Goal: Task Accomplishment & Management: Use online tool/utility

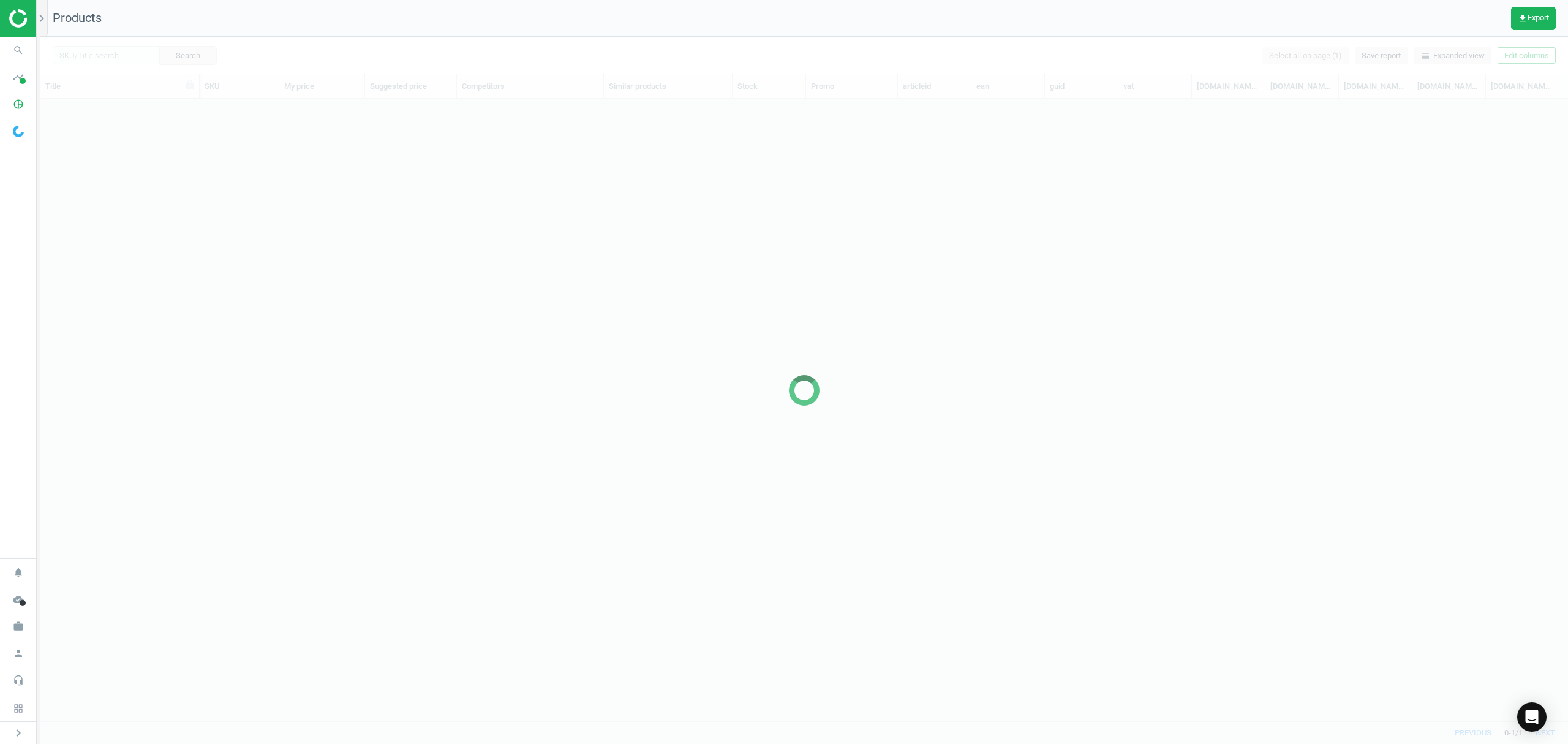
scroll to position [597, 1515]
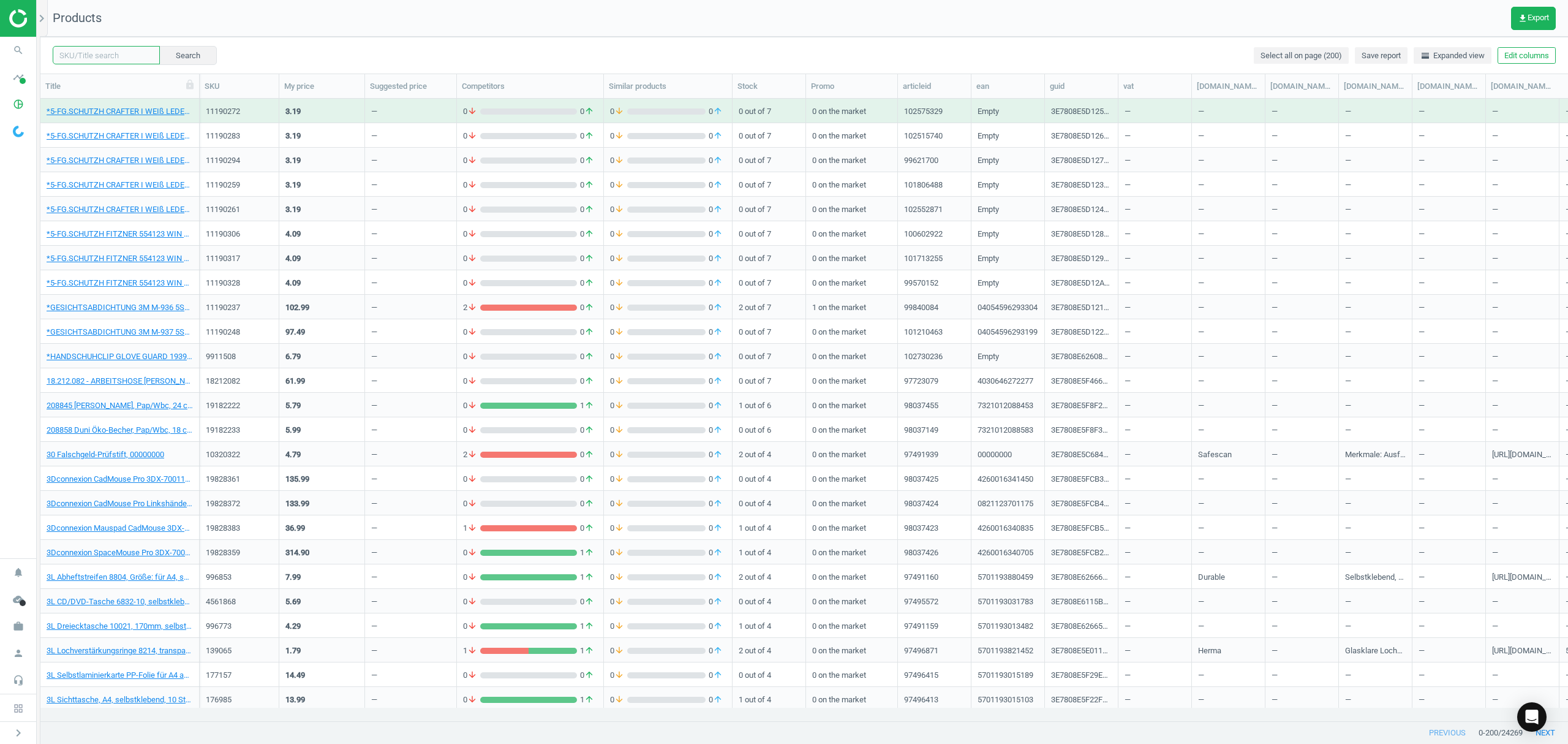
click at [104, 54] on input "text" at bounding box center [106, 55] width 107 height 18
paste input "9994388"
type input "9994388"
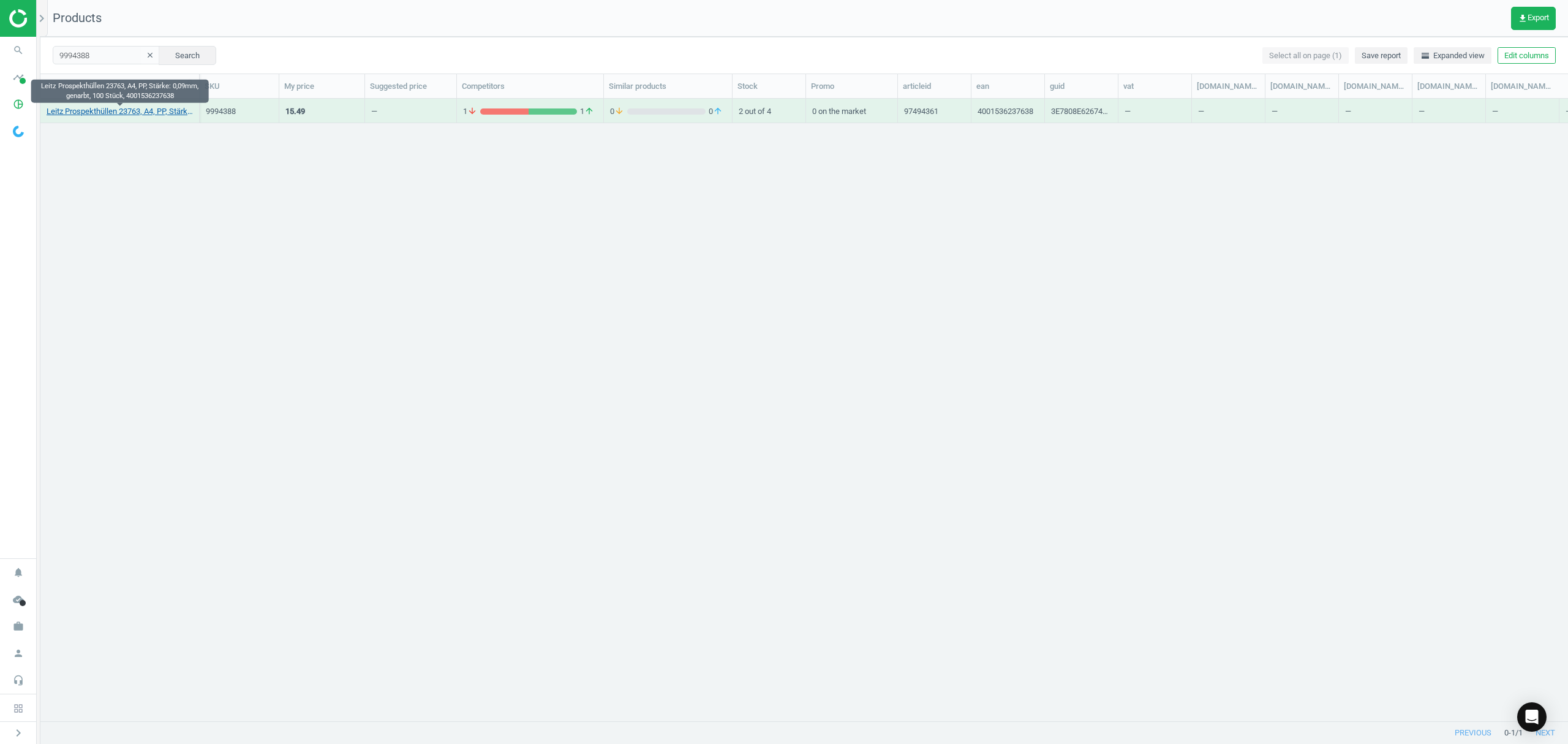
click at [126, 111] on link "Leitz Prospekthüllen 23763, A4, PP, Stärke: 0,09mm, genarbt, 100 Stück, 4001536…" at bounding box center [120, 111] width 147 height 11
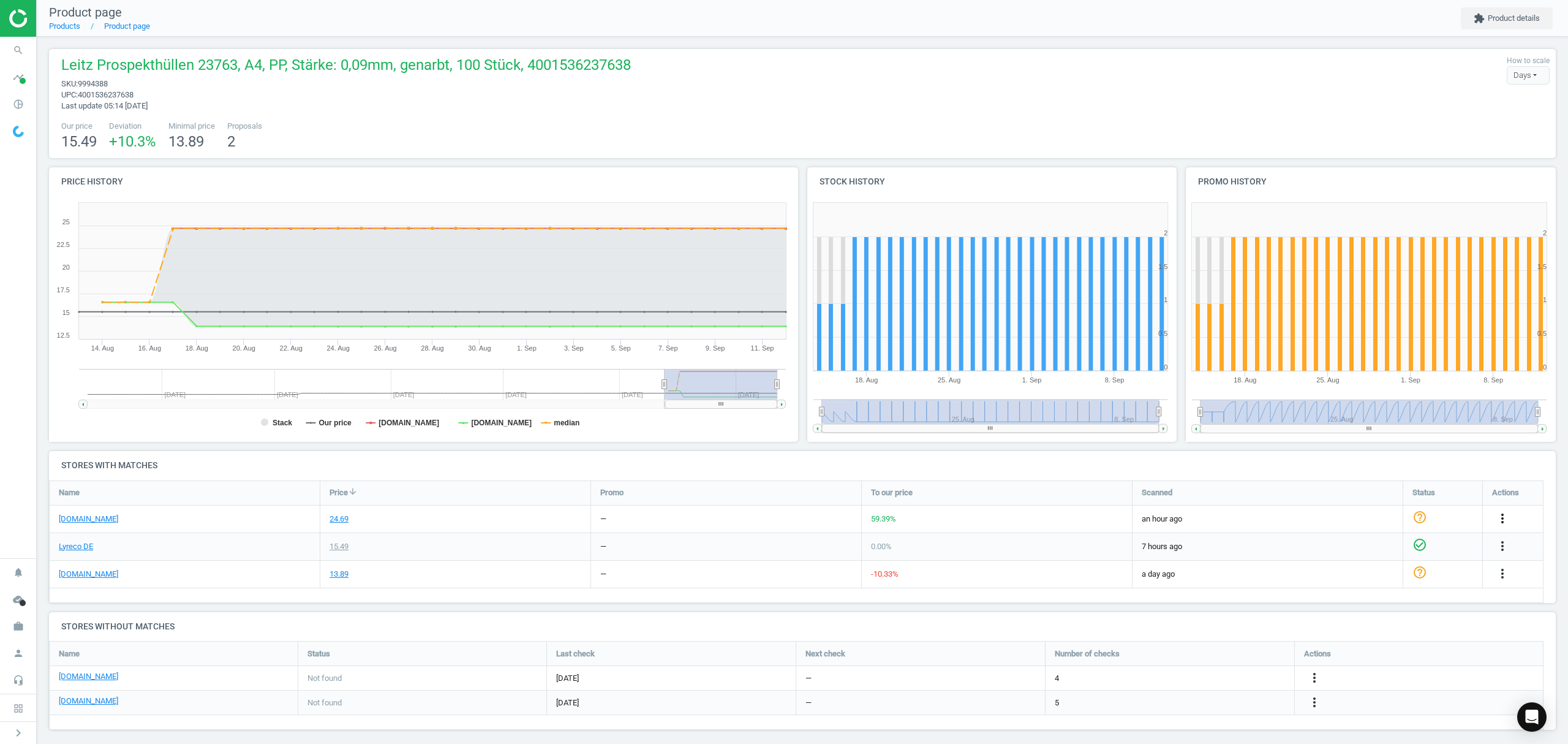
click at [1500, 518] on icon "more_vert" at bounding box center [1502, 518] width 15 height 15
click at [1358, 547] on link "Edit URL/product option" at bounding box center [1407, 548] width 168 height 19
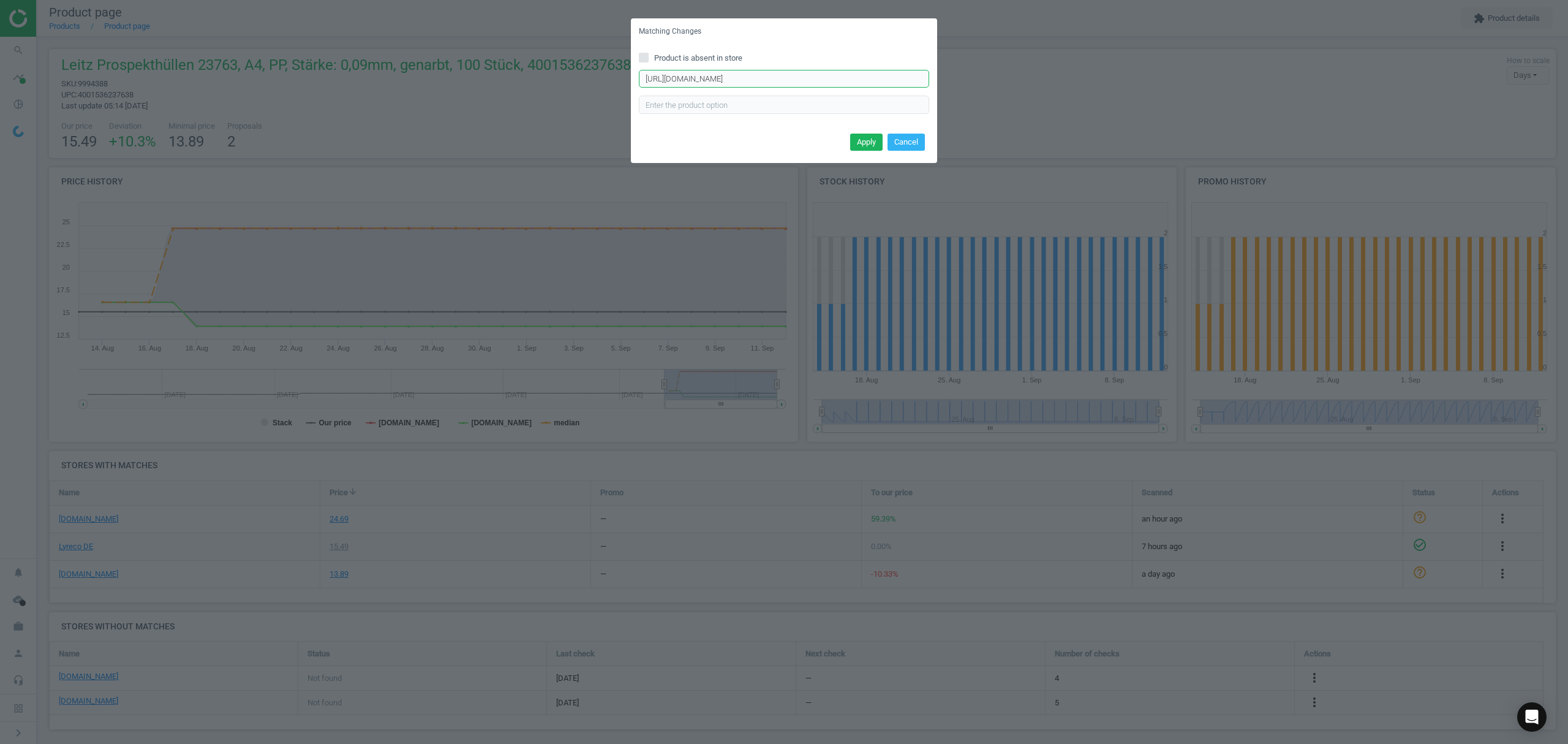
click at [715, 74] on input "[URL][DOMAIN_NAME]" at bounding box center [784, 79] width 291 height 18
paste input "esselte-prospekthuellen-864371"
type input "[URL][DOMAIN_NAME]"
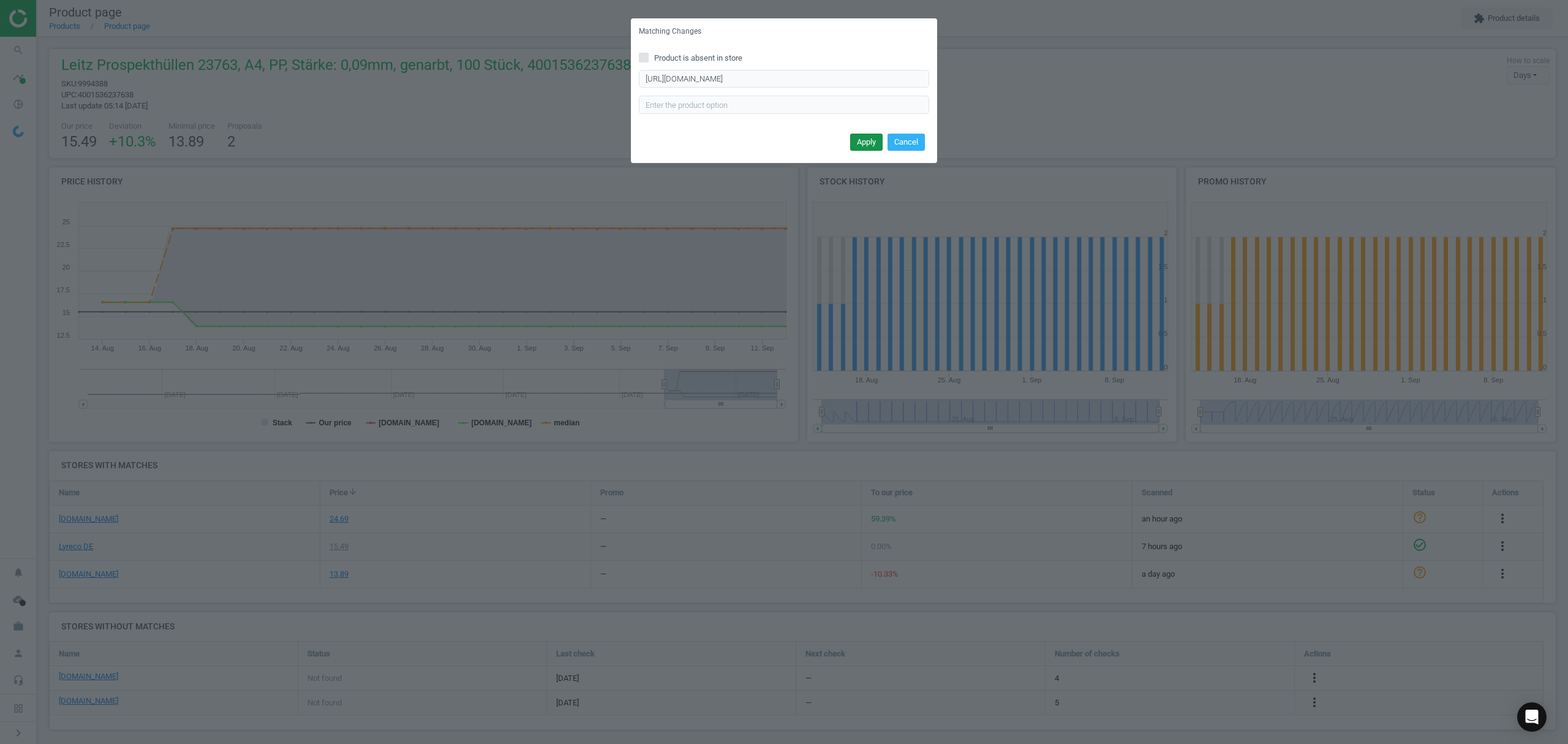
click at [863, 141] on button "Apply" at bounding box center [866, 142] width 32 height 17
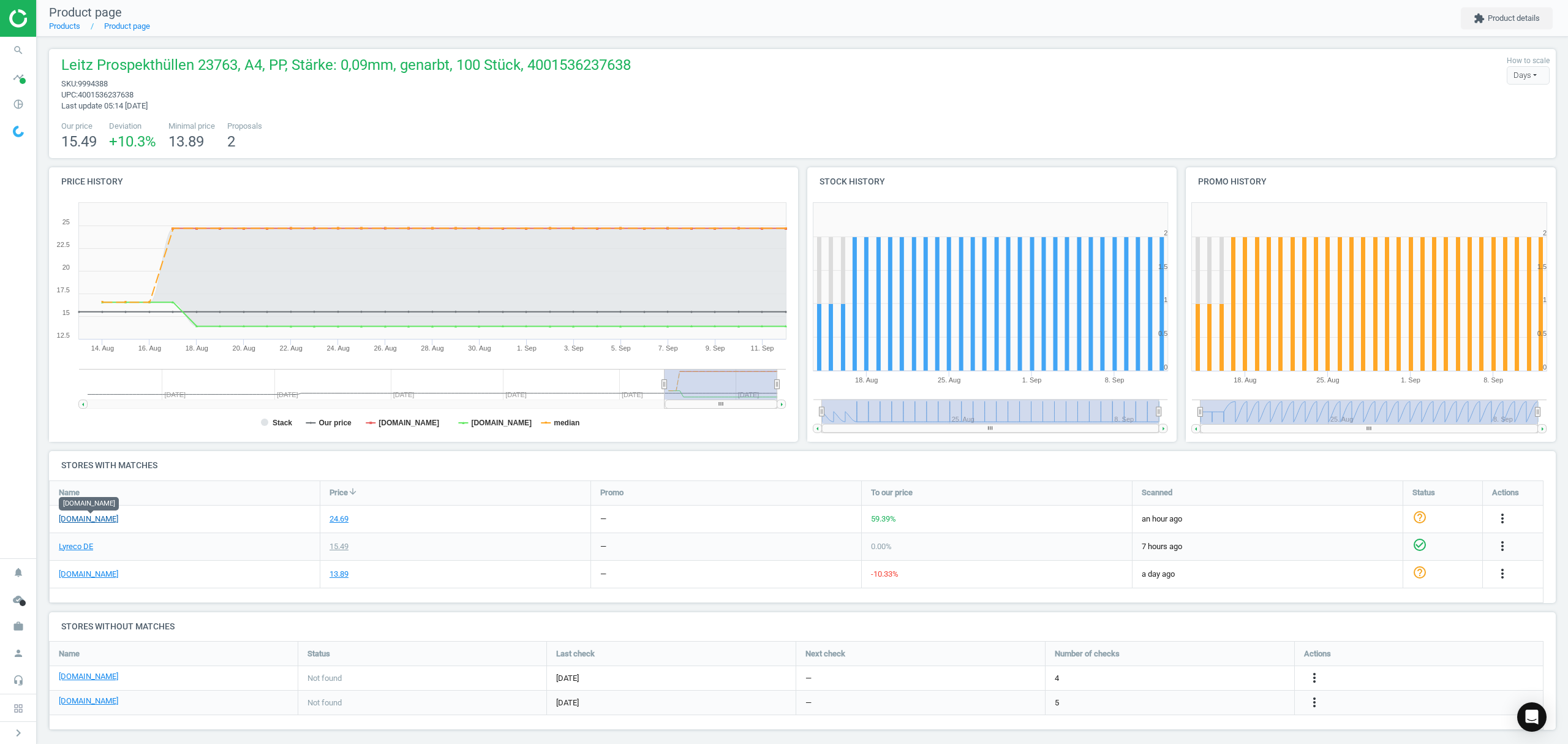
click at [97, 517] on link "[DOMAIN_NAME]" at bounding box center [88, 518] width 59 height 11
click at [94, 569] on link "[DOMAIN_NAME]" at bounding box center [88, 574] width 59 height 11
click at [1313, 678] on icon "more_vert" at bounding box center [1315, 678] width 15 height 15
click at [1204, 677] on link "Edit URL/product option" at bounding box center [1219, 678] width 168 height 19
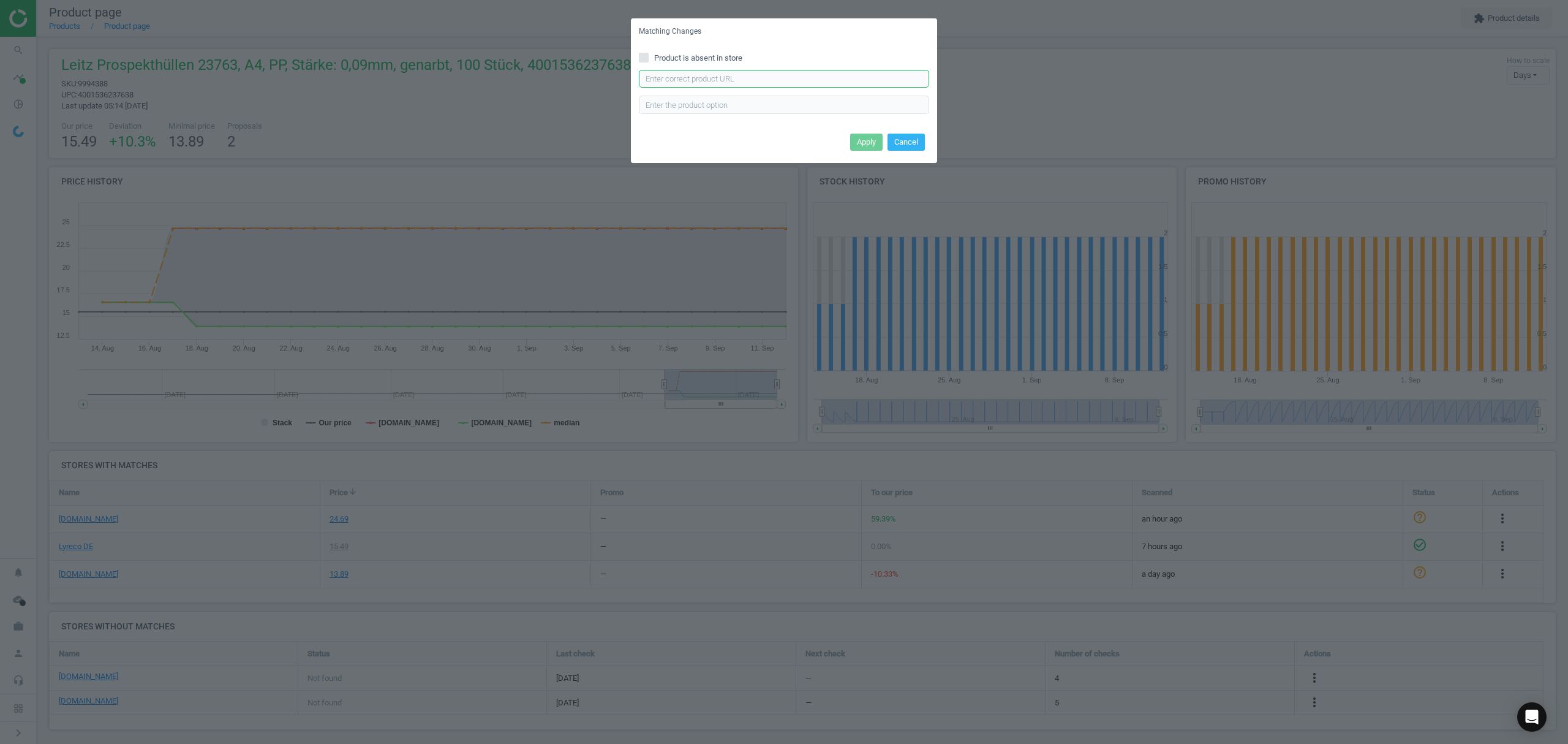
click at [726, 76] on input "text" at bounding box center [784, 79] width 291 height 18
paste input "[URL][DOMAIN_NAME]"
type input "[URL][DOMAIN_NAME]"
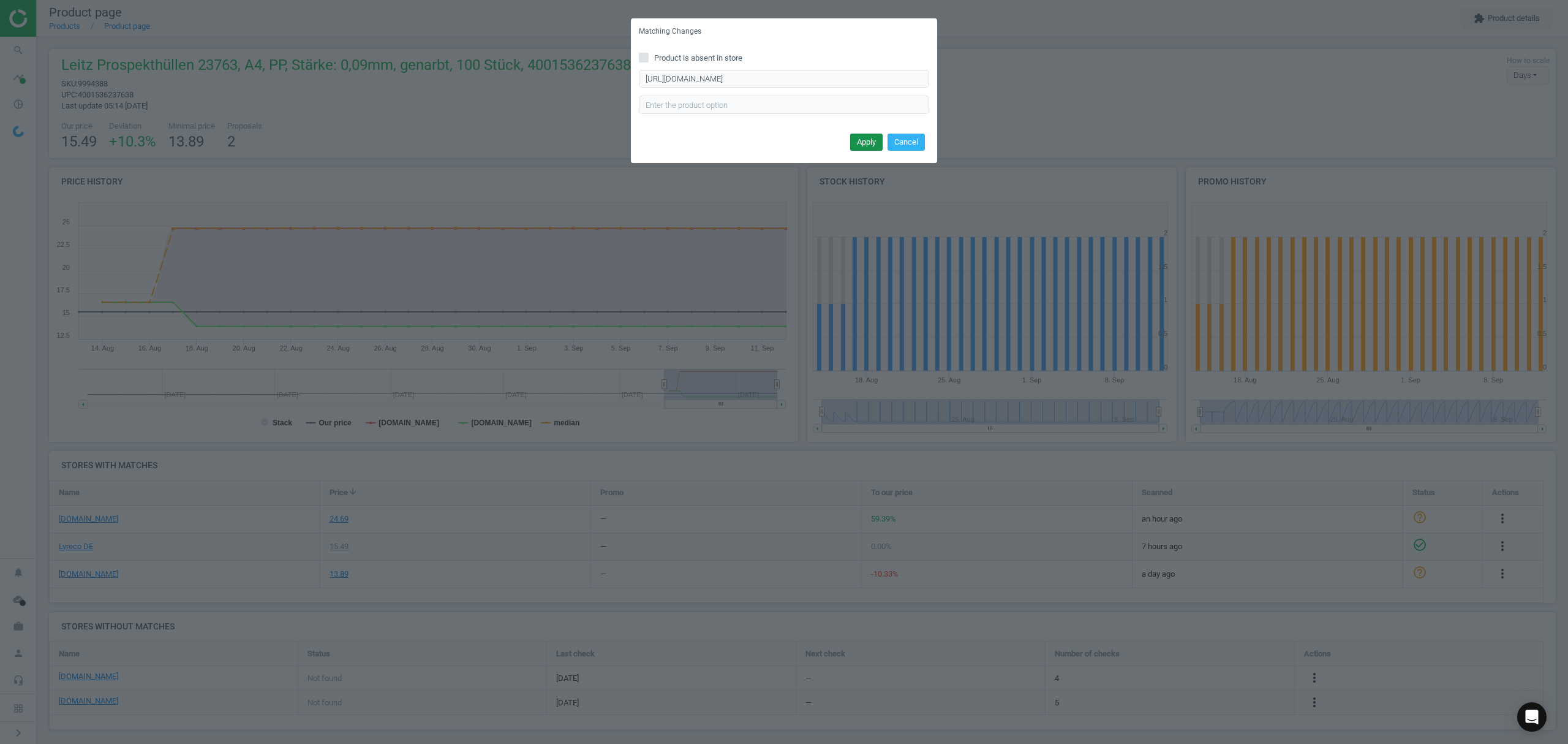
click at [866, 142] on button "Apply" at bounding box center [866, 142] width 32 height 17
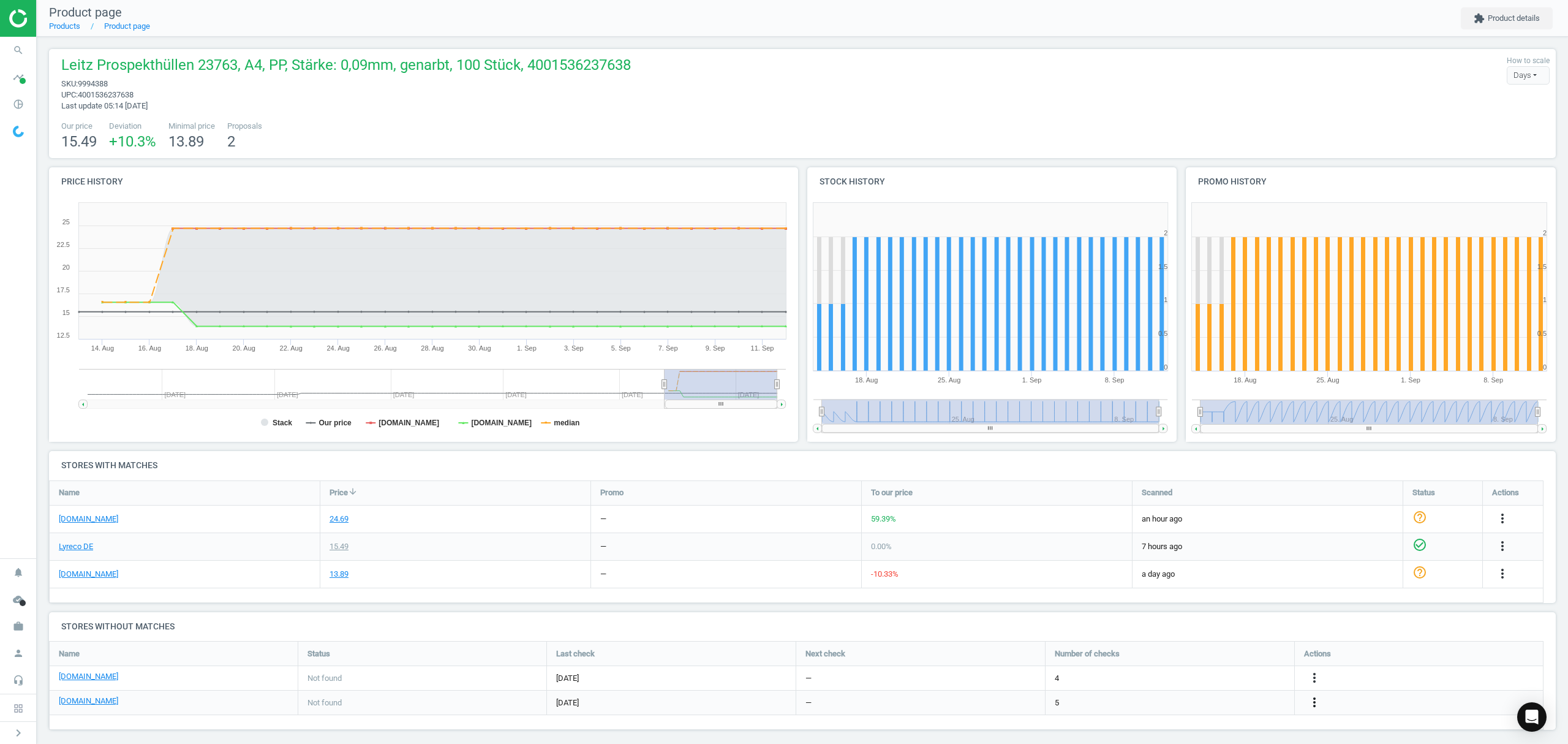
click at [1314, 702] on icon "more_vert" at bounding box center [1315, 702] width 15 height 15
click at [1199, 699] on link "Edit URL/product option" at bounding box center [1219, 703] width 168 height 19
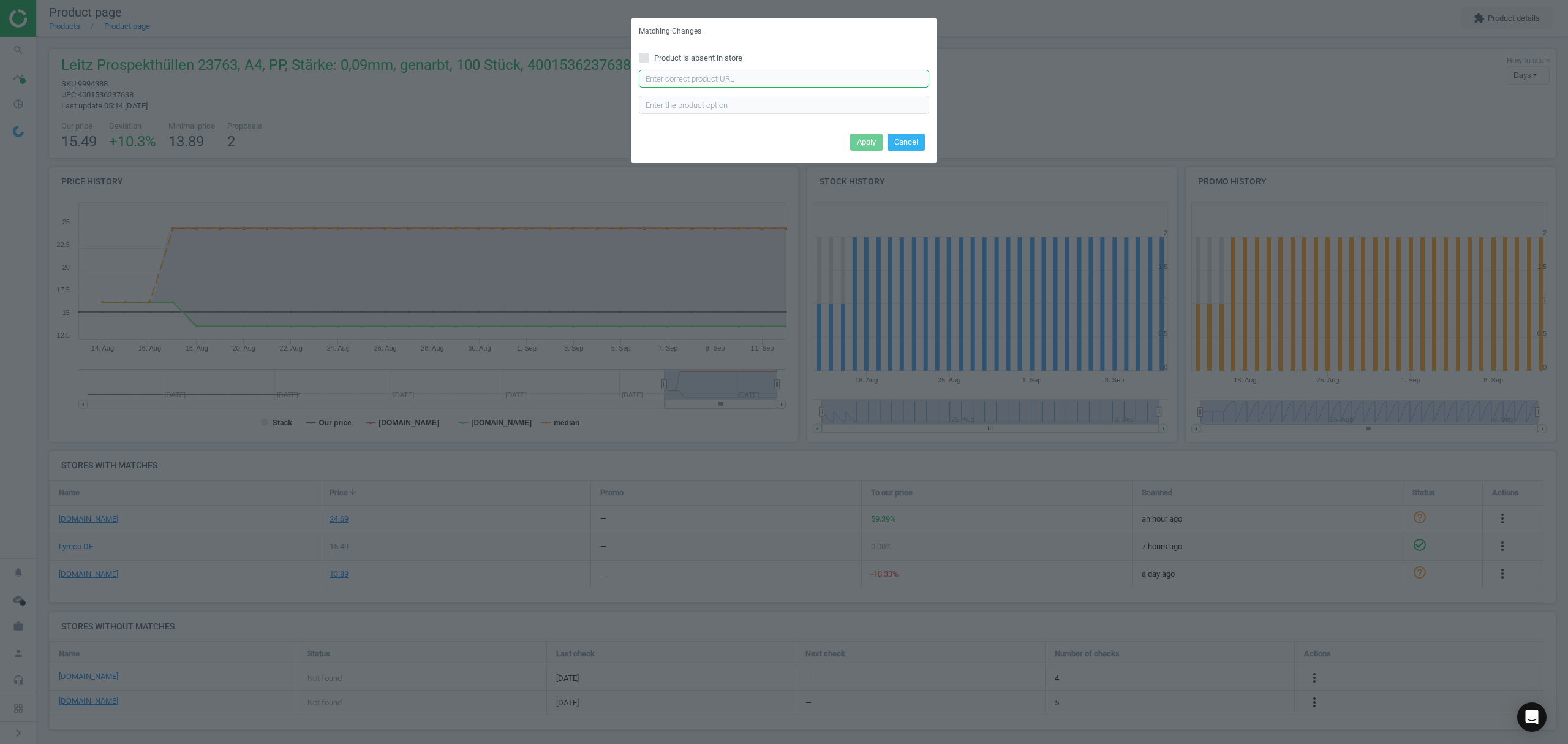
click at [729, 77] on input "text" at bounding box center [784, 79] width 291 height 18
paste input "[URL][DOMAIN_NAME]"
type input "[URL][DOMAIN_NAME]"
click at [866, 141] on button "Apply" at bounding box center [866, 142] width 32 height 17
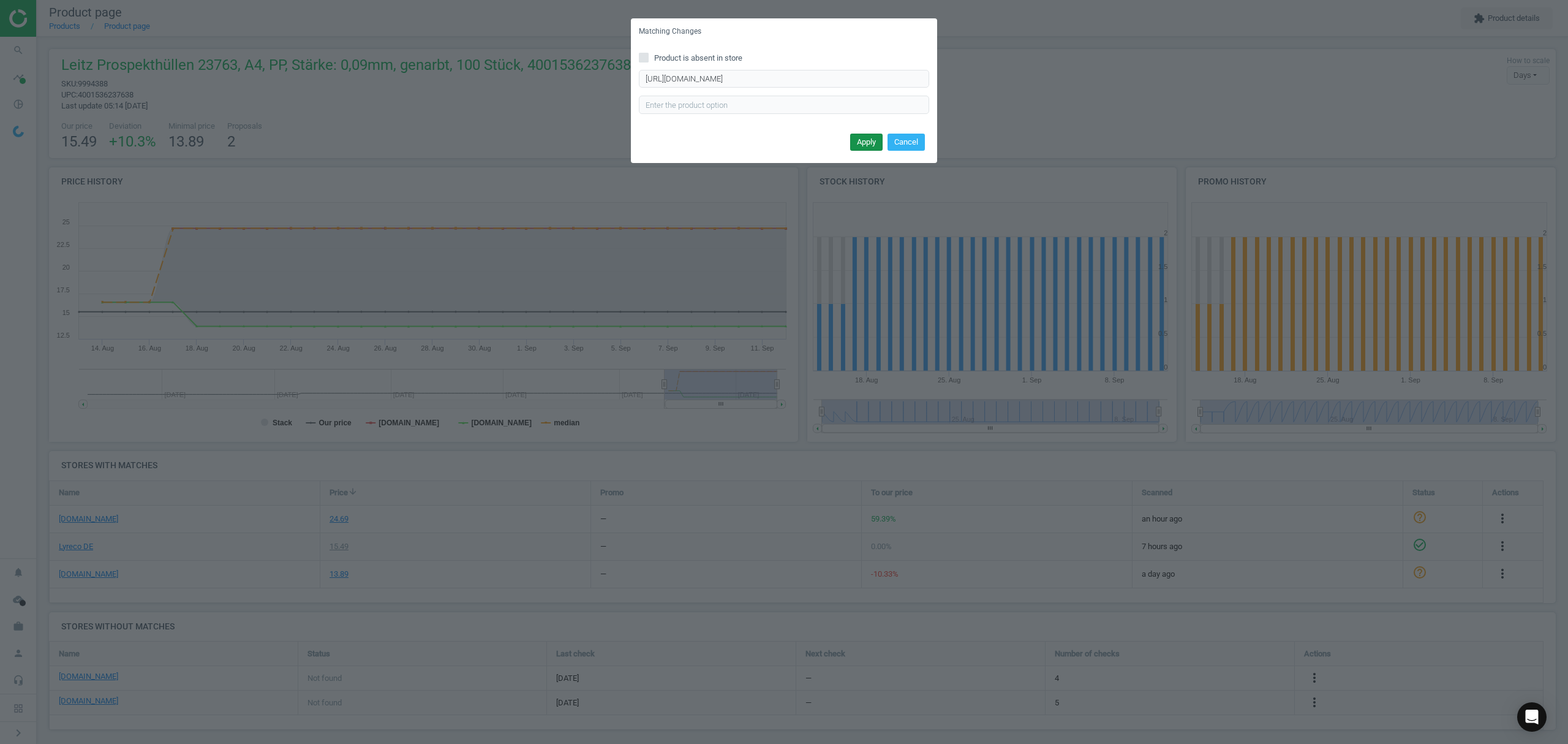
scroll to position [0, 0]
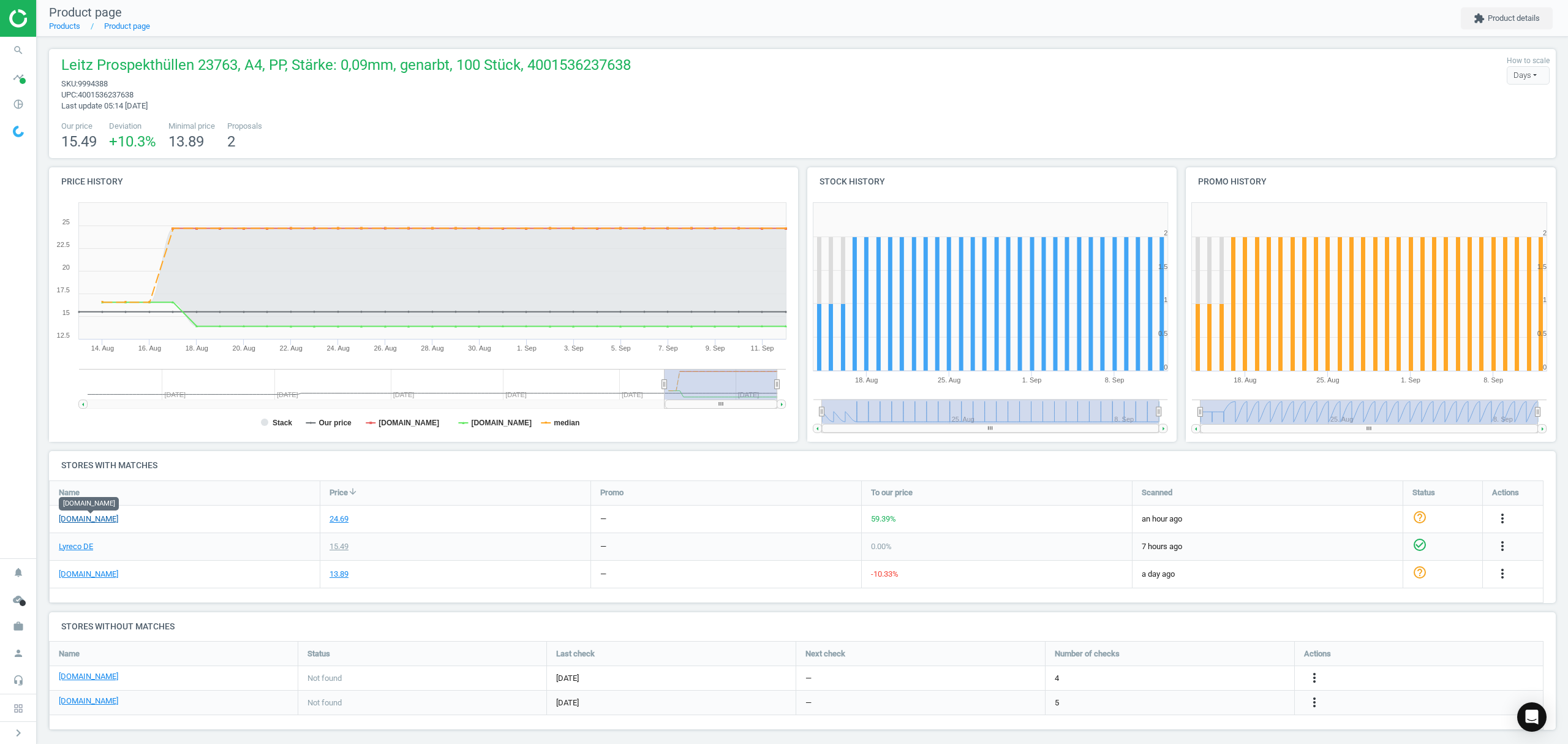
click at [108, 517] on link "[DOMAIN_NAME]" at bounding box center [88, 518] width 59 height 11
